Goal: Task Accomplishment & Management: Use online tool/utility

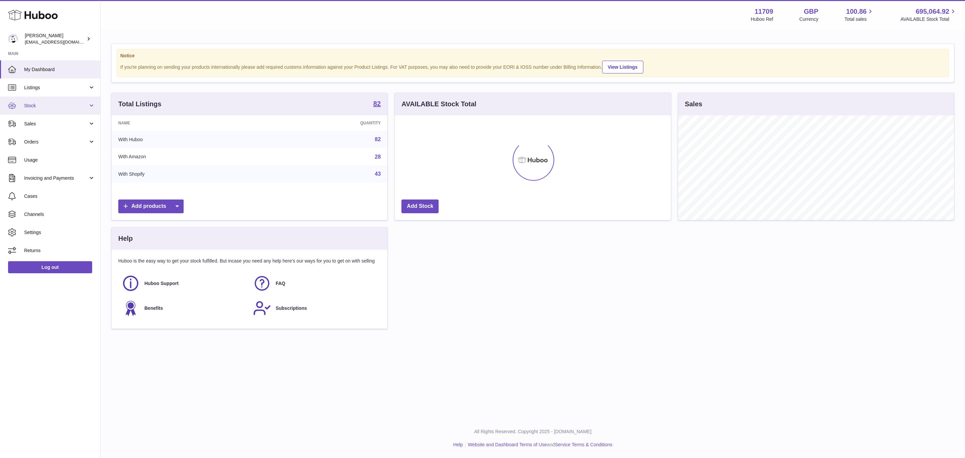
scroll to position [335083, 334913]
click at [74, 103] on span "Stock" at bounding box center [56, 106] width 64 height 6
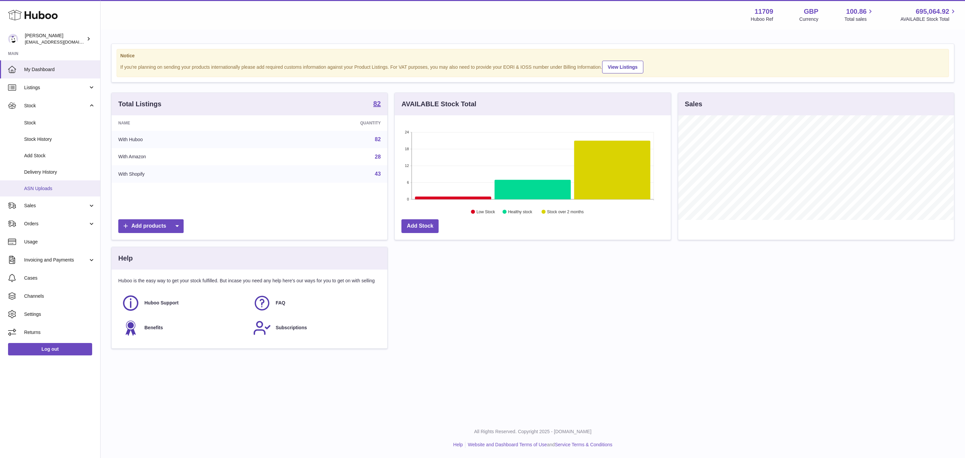
click at [51, 186] on span "ASN Uploads" at bounding box center [59, 188] width 71 height 6
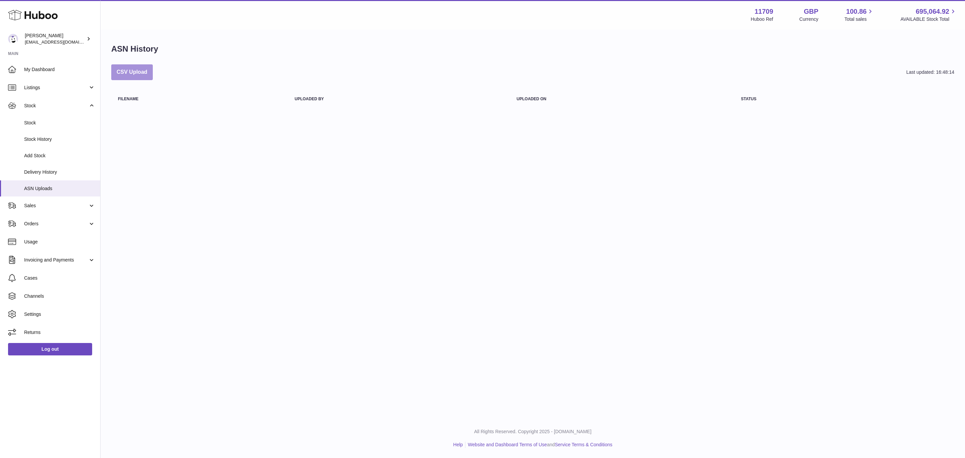
click at [125, 76] on button "CSV Upload" at bounding box center [132, 72] width 42 height 16
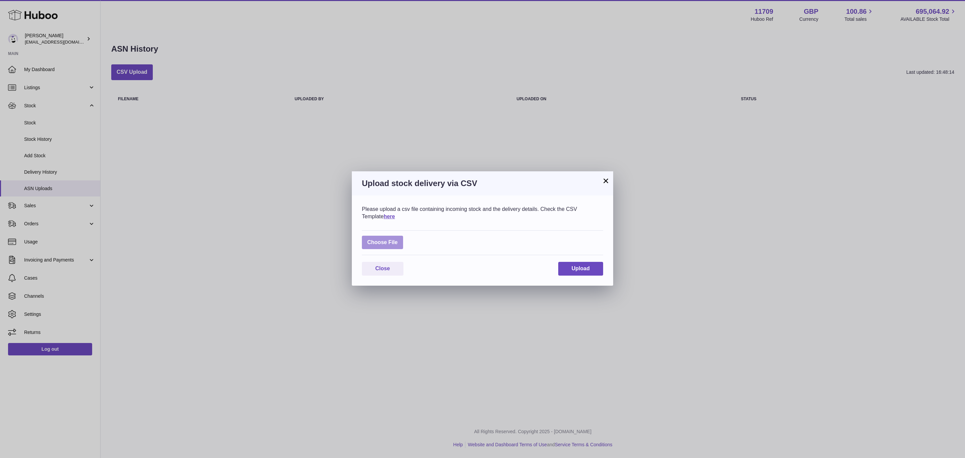
click at [387, 246] on label at bounding box center [382, 243] width 41 height 14
click at [398, 239] on input "file" at bounding box center [398, 239] width 0 height 0
type input "**********"
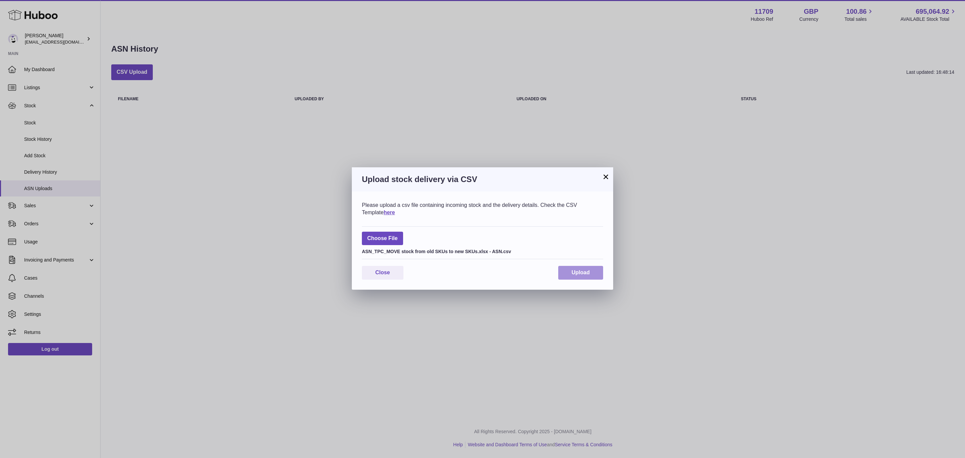
click at [578, 275] on span "Upload" at bounding box center [581, 272] width 18 height 6
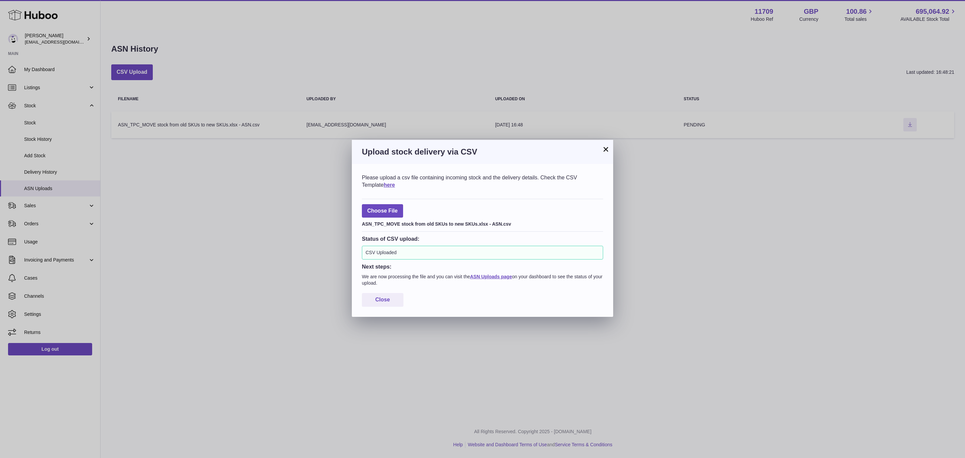
click at [208, 261] on div "× Upload stock delivery via CSV Please upload a csv file containing incoming st…" at bounding box center [482, 229] width 965 height 458
click at [389, 302] on span "Close" at bounding box center [382, 300] width 15 height 6
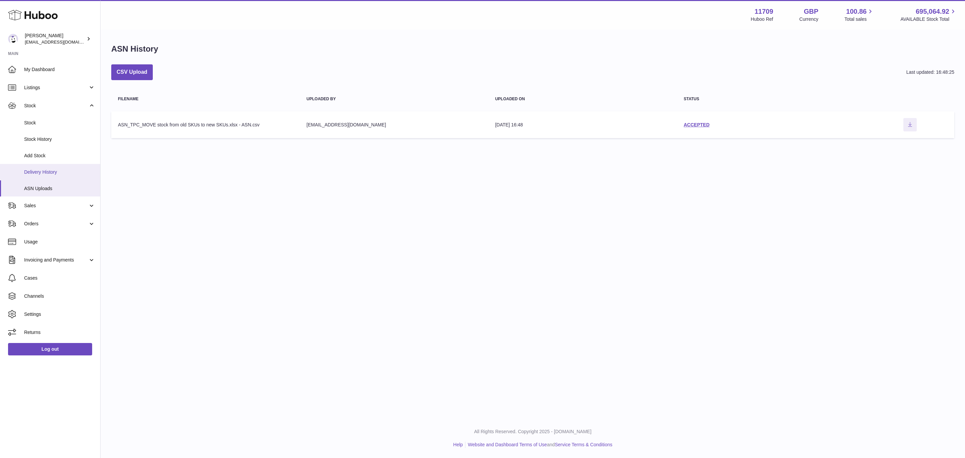
click at [51, 169] on span "Delivery History" at bounding box center [59, 172] width 71 height 6
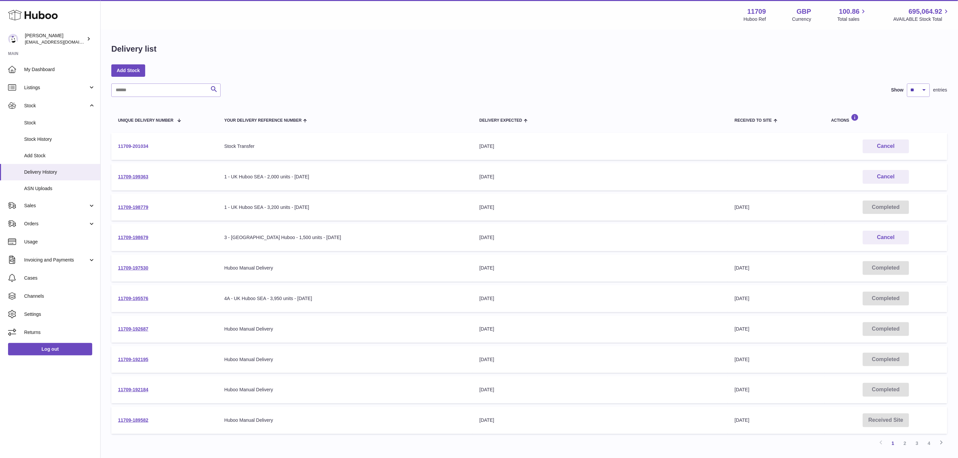
click at [136, 145] on link "11709-201034" at bounding box center [133, 145] width 30 height 5
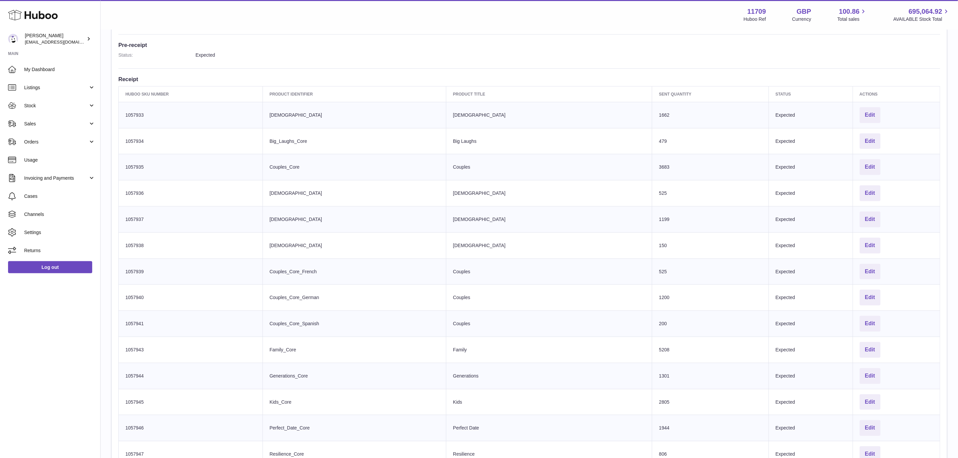
scroll to position [27, 0]
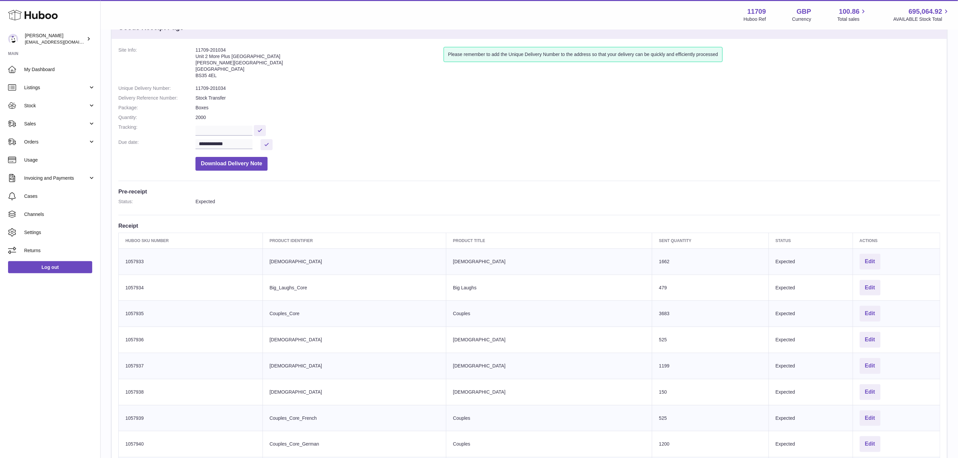
click at [208, 49] on address "11709-201034 Unit 2 More Plus Central Park Hudson Ave Severn Beach BS35 4EL" at bounding box center [319, 64] width 248 height 35
click at [209, 49] on address "11709-201034 Unit 2 More Plus Central Park Hudson Ave Severn Beach BS35 4EL" at bounding box center [319, 64] width 248 height 35
copy address "11709-201034"
